Goal: Information Seeking & Learning: Stay updated

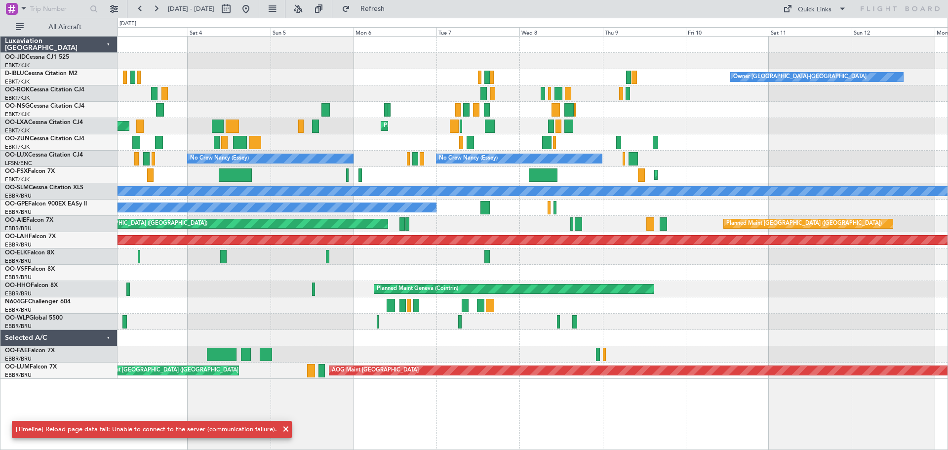
click at [646, 74] on div "Owner [GEOGRAPHIC_DATA]-[GEOGRAPHIC_DATA] AOG Maint [GEOGRAPHIC_DATA]-[GEOGRAPH…" at bounding box center [533, 208] width 830 height 342
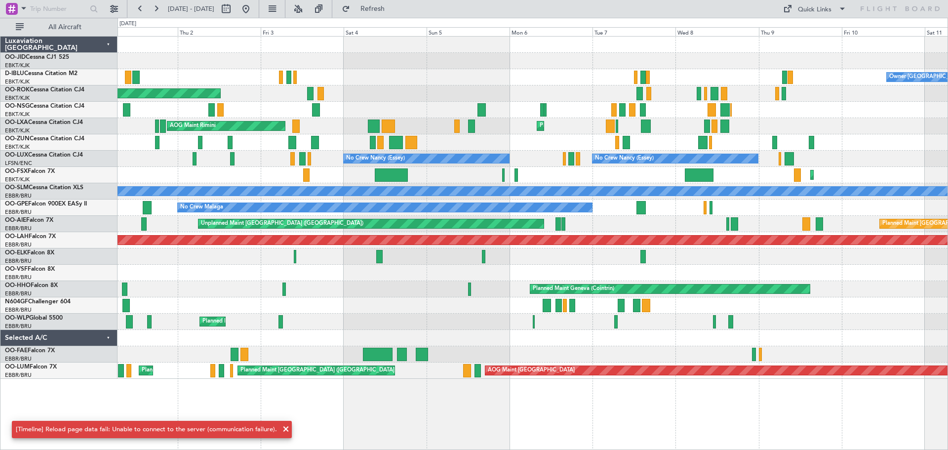
click at [624, 79] on div "Owner [GEOGRAPHIC_DATA]-[GEOGRAPHIC_DATA] AOG Maint [GEOGRAPHIC_DATA]-[GEOGRAPH…" at bounding box center [533, 208] width 830 height 342
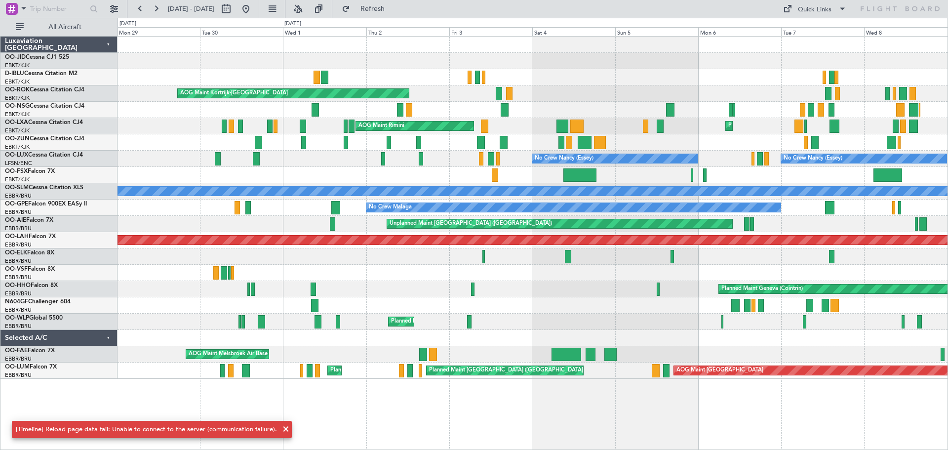
click at [469, 70] on div "Owner [GEOGRAPHIC_DATA]-[GEOGRAPHIC_DATA]" at bounding box center [533, 77] width 830 height 16
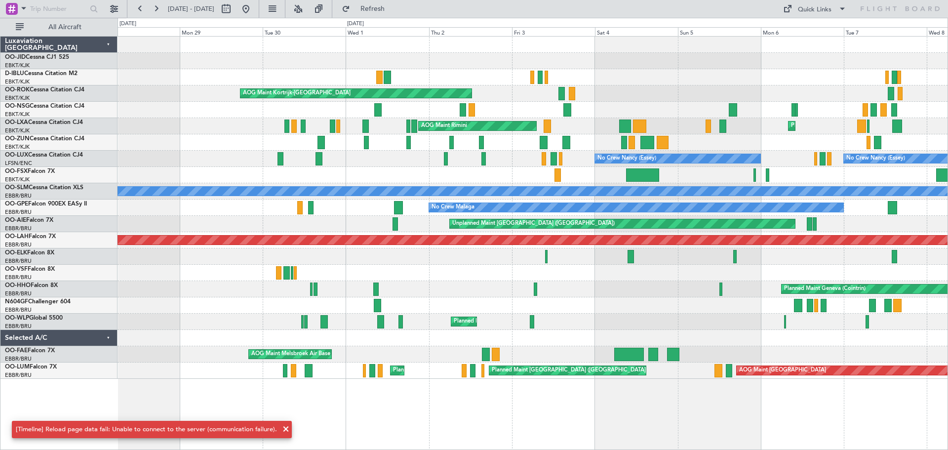
click at [271, 78] on div "Owner [GEOGRAPHIC_DATA]-[GEOGRAPHIC_DATA] AOG Maint [GEOGRAPHIC_DATA]-[GEOGRAPH…" at bounding box center [474, 234] width 948 height 432
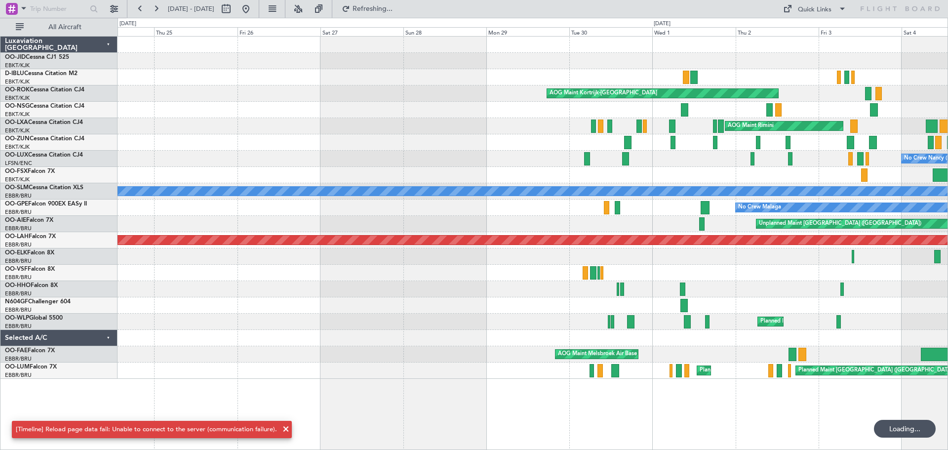
click at [412, 74] on div at bounding box center [533, 77] width 830 height 16
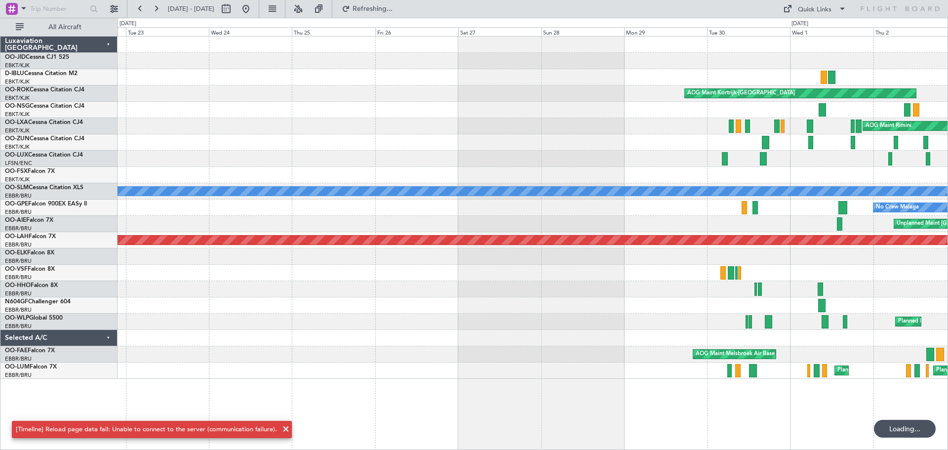
click at [410, 74] on div at bounding box center [533, 77] width 830 height 16
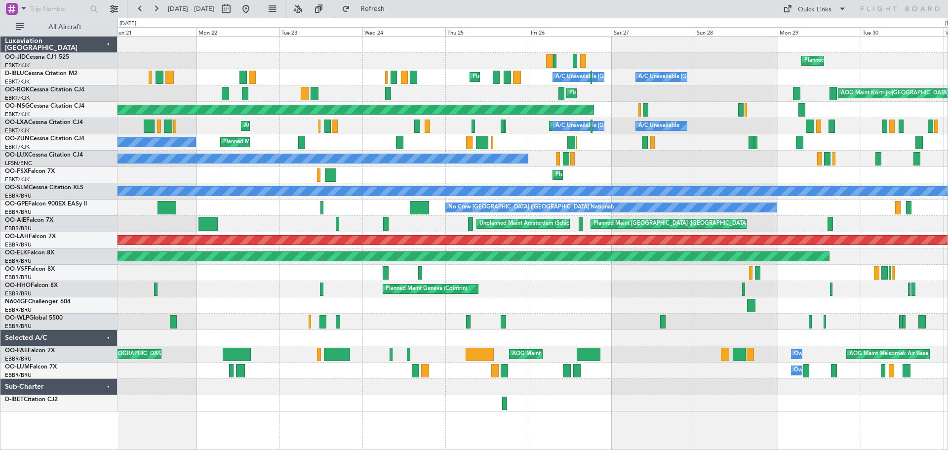
click at [279, 73] on div "Planned Maint Nice ([GEOGRAPHIC_DATA]) A/C Unavailable [GEOGRAPHIC_DATA] ([GEOG…" at bounding box center [533, 77] width 830 height 16
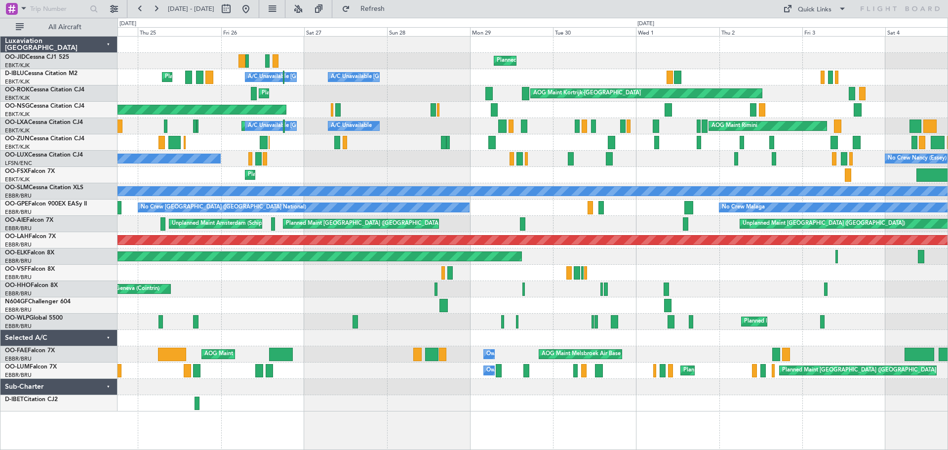
click at [9, 67] on div "Planned Maint Kortrijk-[GEOGRAPHIC_DATA] [GEOGRAPHIC_DATA] ([GEOGRAPHIC_DATA]) …" at bounding box center [474, 234] width 948 height 432
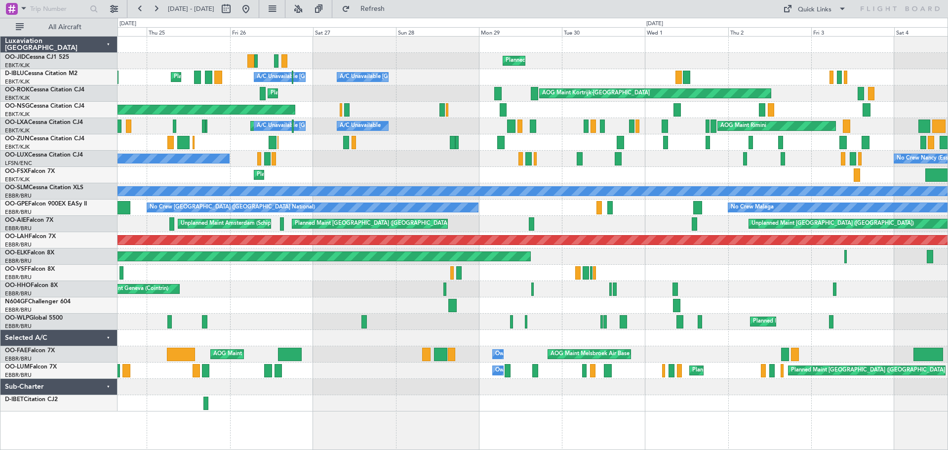
click at [173, 58] on div "Planned Maint Kortrijk-[GEOGRAPHIC_DATA] [GEOGRAPHIC_DATA] ([GEOGRAPHIC_DATA]) …" at bounding box center [533, 224] width 830 height 375
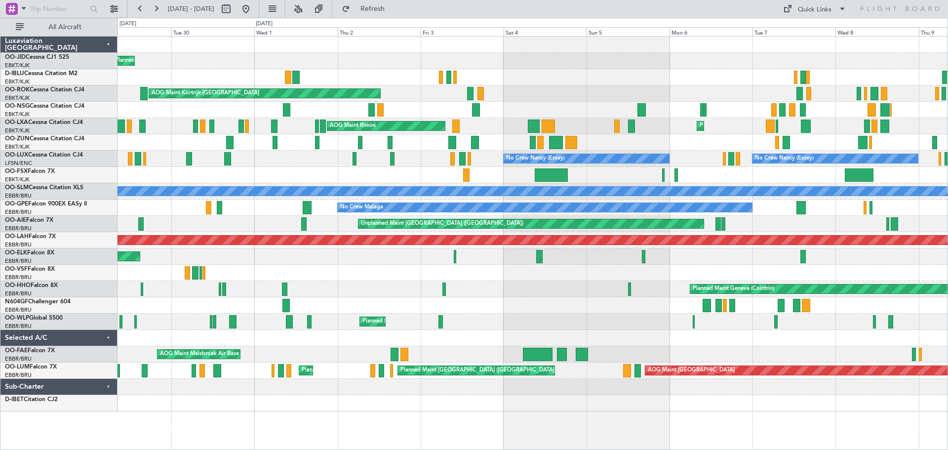
click at [238, 77] on div "Planned Maint Kortrijk-[GEOGRAPHIC_DATA] A/C Unavailable [GEOGRAPHIC_DATA]-[GEO…" at bounding box center [533, 224] width 830 height 375
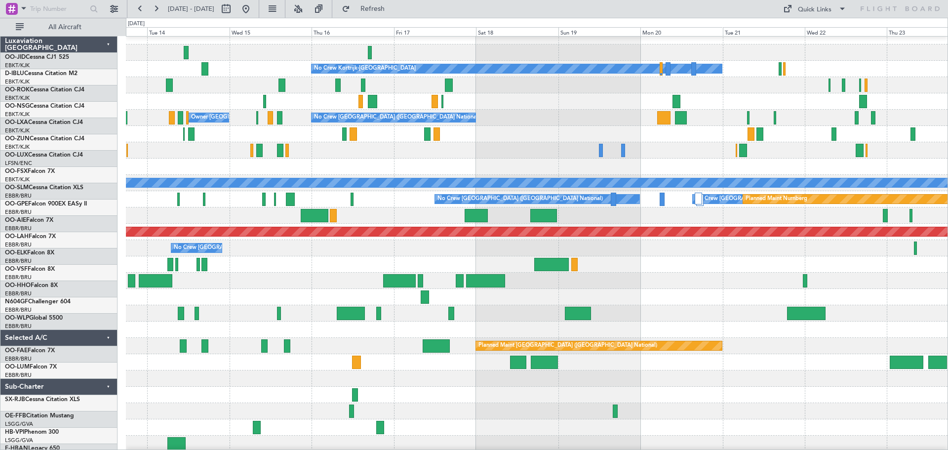
scroll to position [5, 0]
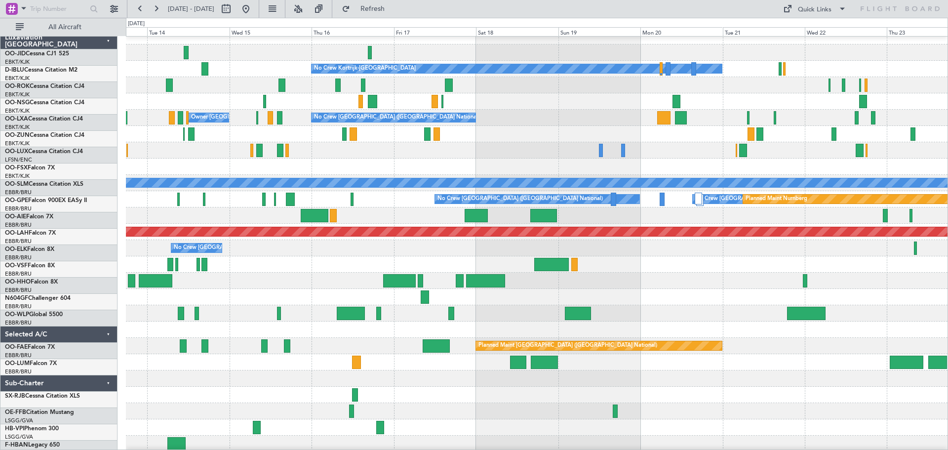
click at [441, 93] on div at bounding box center [537, 85] width 822 height 16
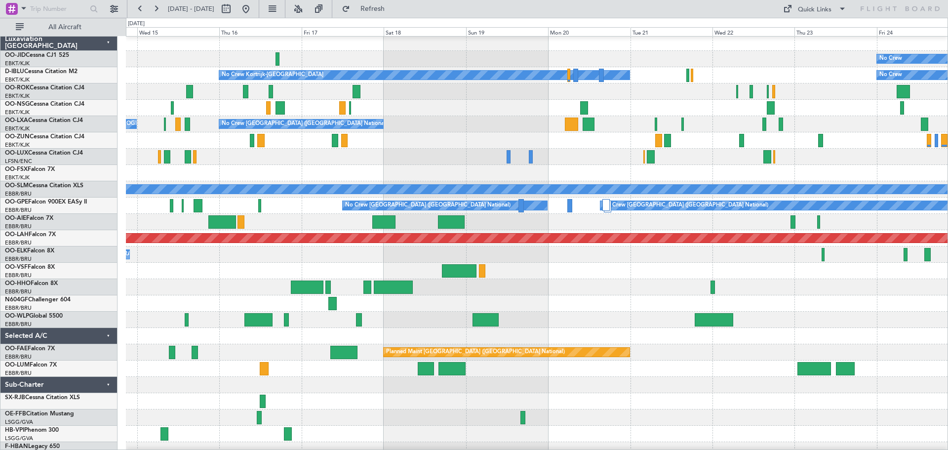
click at [636, 80] on div "No Crew Kortrijk-[GEOGRAPHIC_DATA] No Crew Owner [GEOGRAPHIC_DATA]-[GEOGRAPHIC_…" at bounding box center [537, 75] width 822 height 16
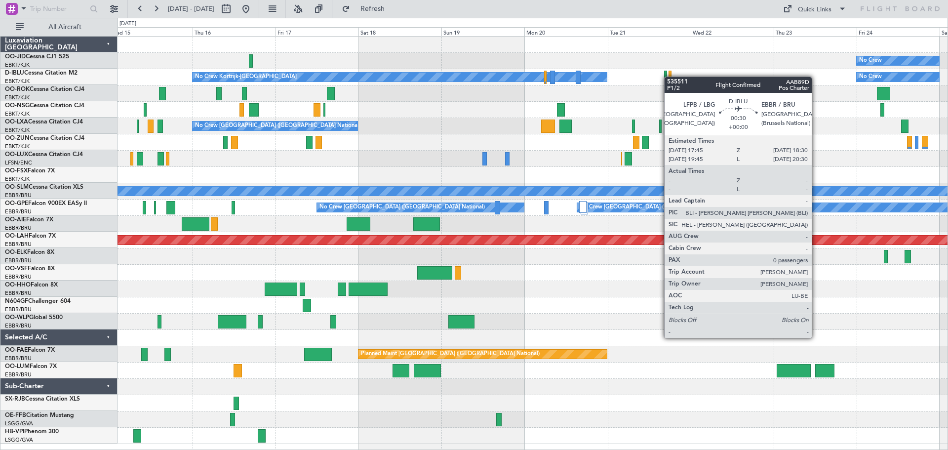
scroll to position [0, 0]
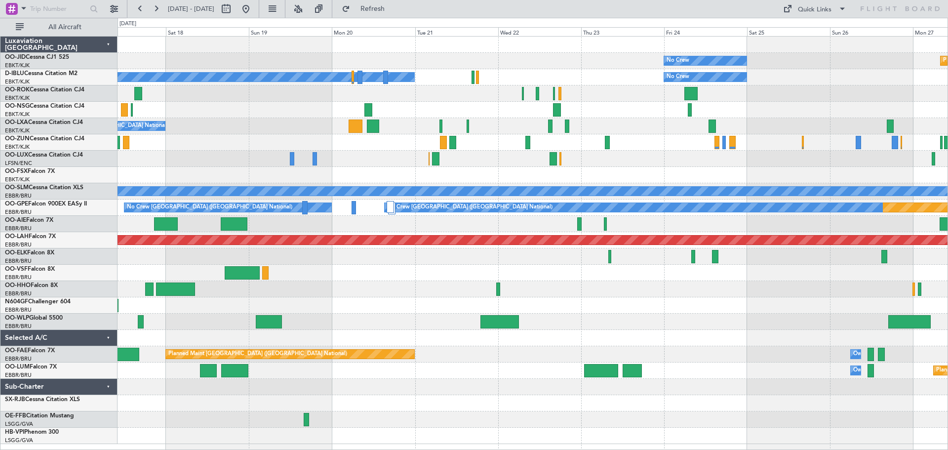
click at [520, 113] on div "No Crew Planned Maint [GEOGRAPHIC_DATA]-[GEOGRAPHIC_DATA] No Crew Kortrijk-[GEO…" at bounding box center [533, 241] width 830 height 408
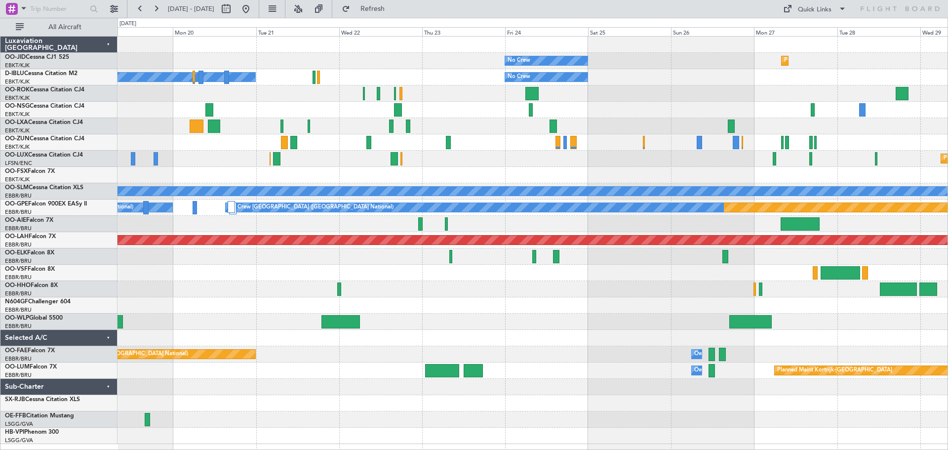
click at [491, 94] on div at bounding box center [533, 93] width 830 height 16
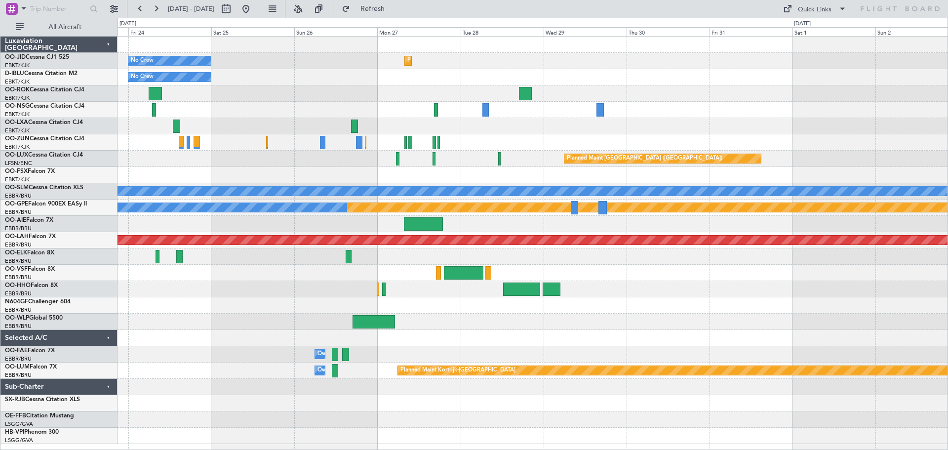
click at [286, 80] on div "No Crew Planned Maint [GEOGRAPHIC_DATA]-[GEOGRAPHIC_DATA] No Crew Planned Maint…" at bounding box center [533, 241] width 830 height 408
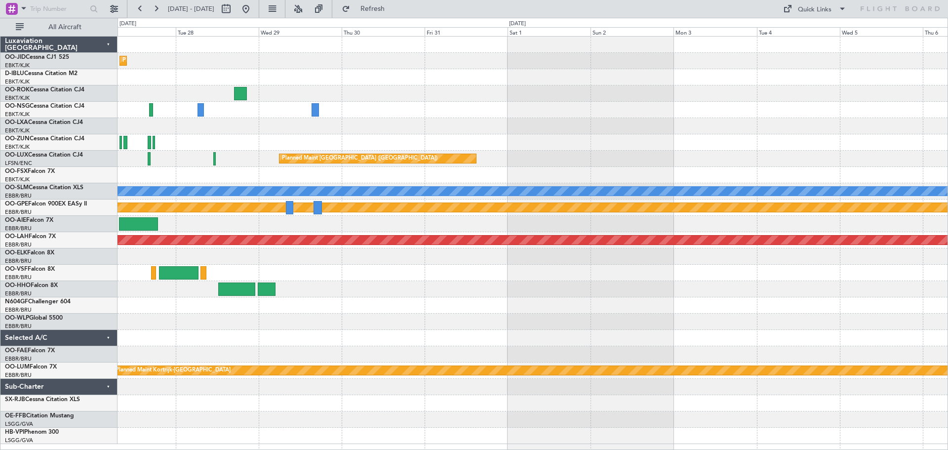
click at [215, 77] on div "No Crew" at bounding box center [533, 77] width 830 height 16
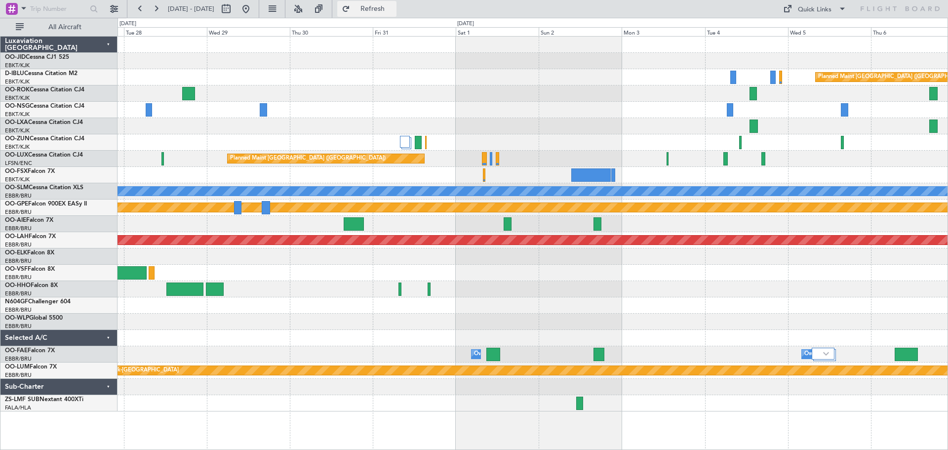
click at [394, 7] on span "Refresh" at bounding box center [372, 8] width 41 height 7
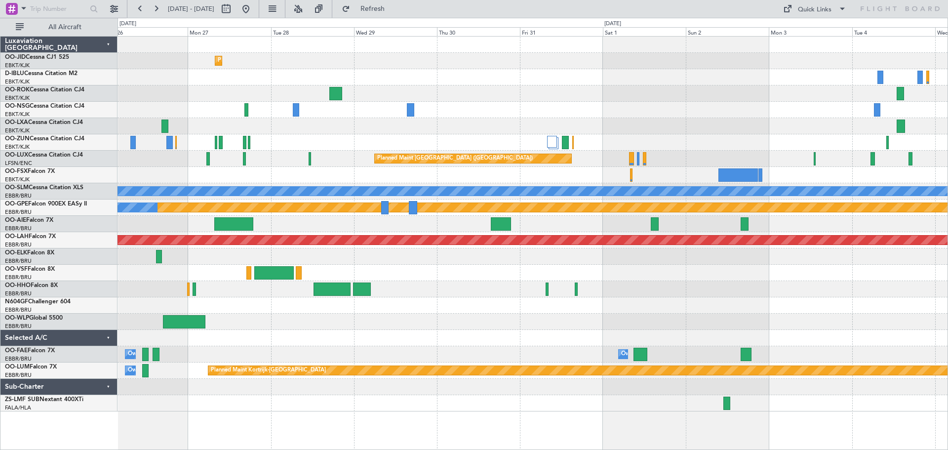
click at [717, 86] on div "Planned Maint Kortrijk-[GEOGRAPHIC_DATA] No Crew No Crew Planned Maint [GEOGRAP…" at bounding box center [533, 224] width 830 height 375
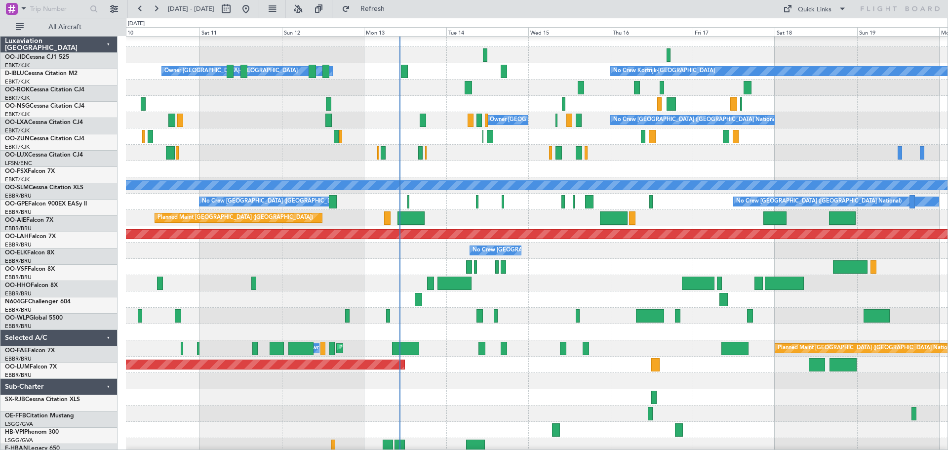
scroll to position [6, 0]
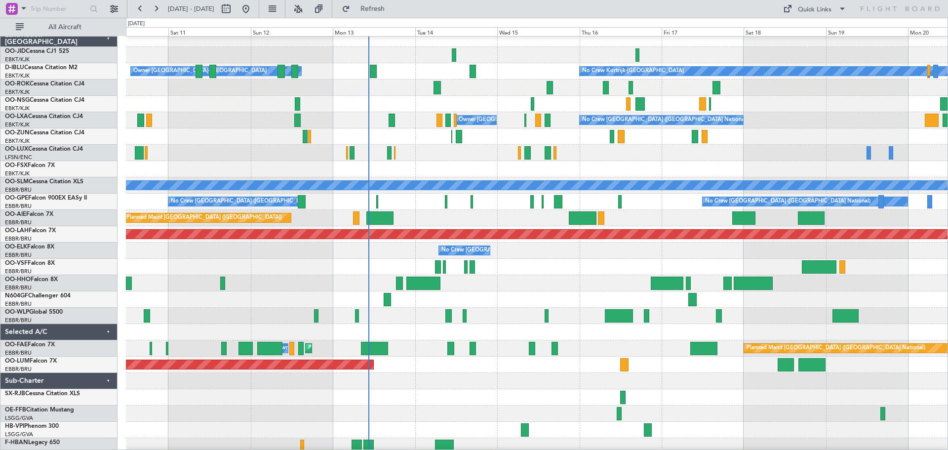
click at [492, 170] on div "Planned Maint Kortrijk-[GEOGRAPHIC_DATA]" at bounding box center [537, 169] width 822 height 16
